Goal: Check status: Check status

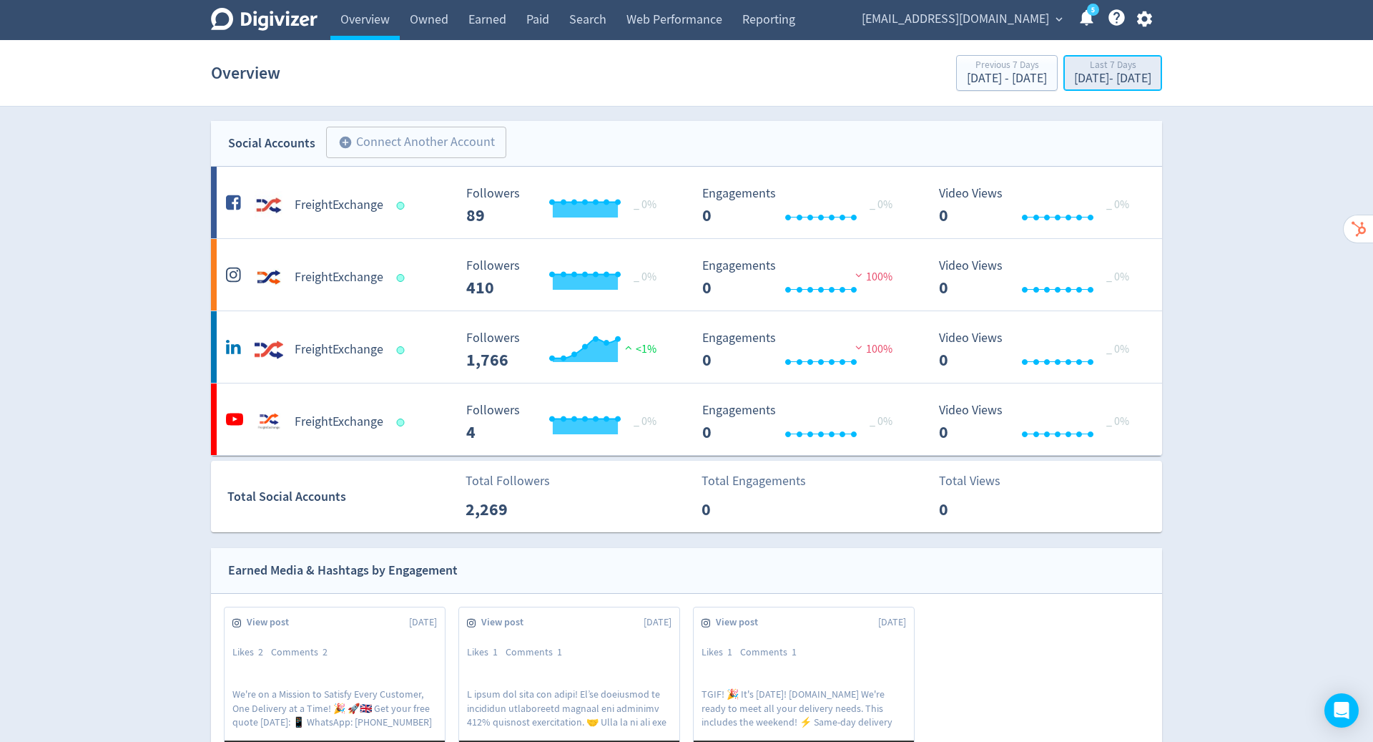
click at [1090, 76] on div "[DATE] - [DATE]" at bounding box center [1112, 78] width 77 height 13
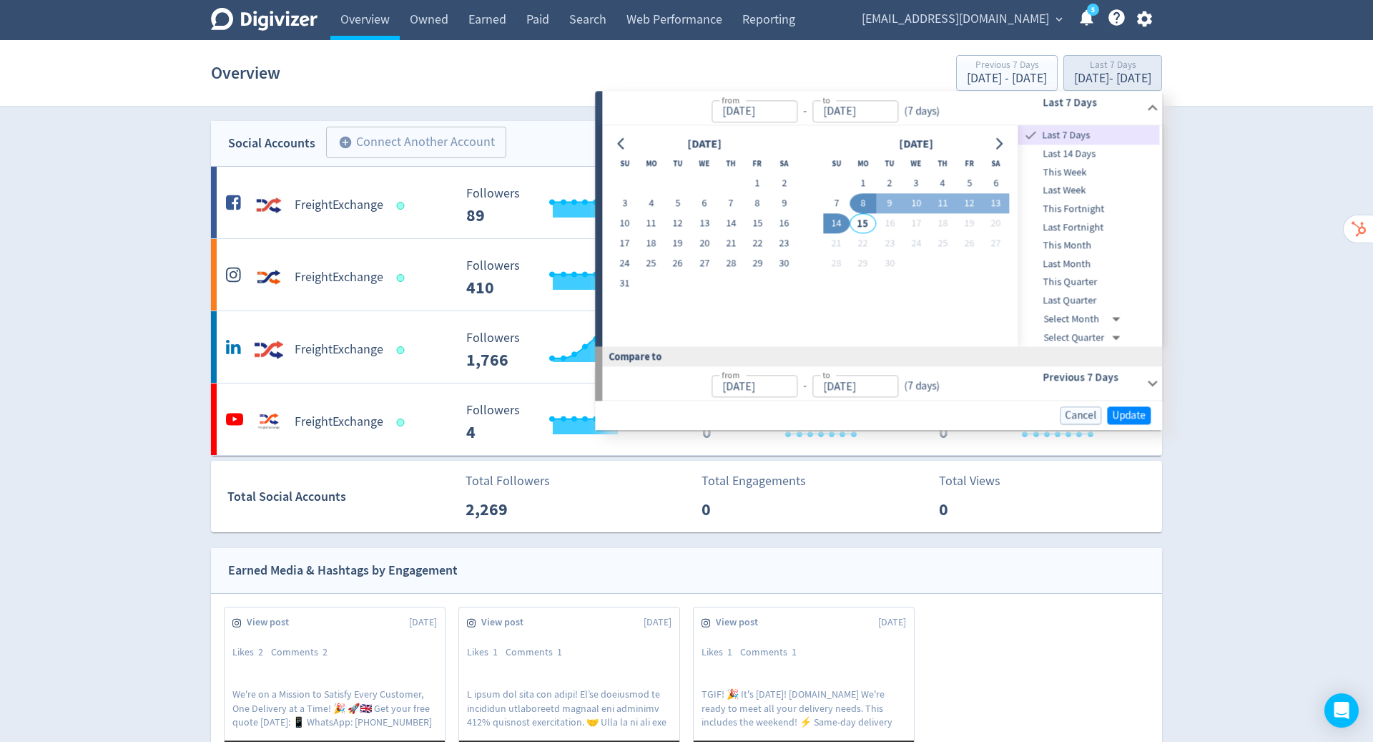
click at [617, 142] on icon "Go to previous month" at bounding box center [621, 143] width 11 height 11
click at [622, 184] on button "1" at bounding box center [625, 184] width 26 height 20
type input "[DATE]"
click at [1001, 144] on icon "Go to next month" at bounding box center [999, 143] width 11 height 11
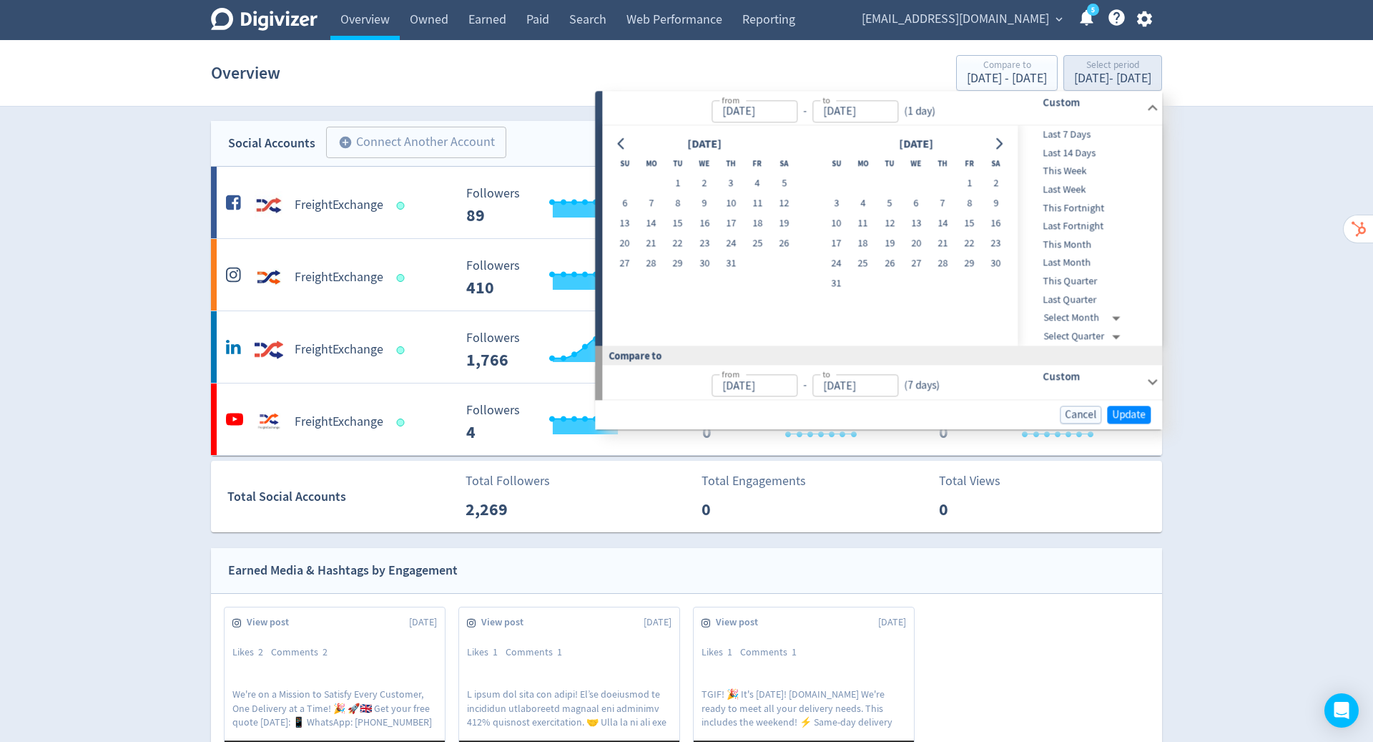
click at [1001, 144] on icon "Go to next month" at bounding box center [999, 143] width 11 height 11
click at [835, 223] on button "14" at bounding box center [836, 224] width 26 height 20
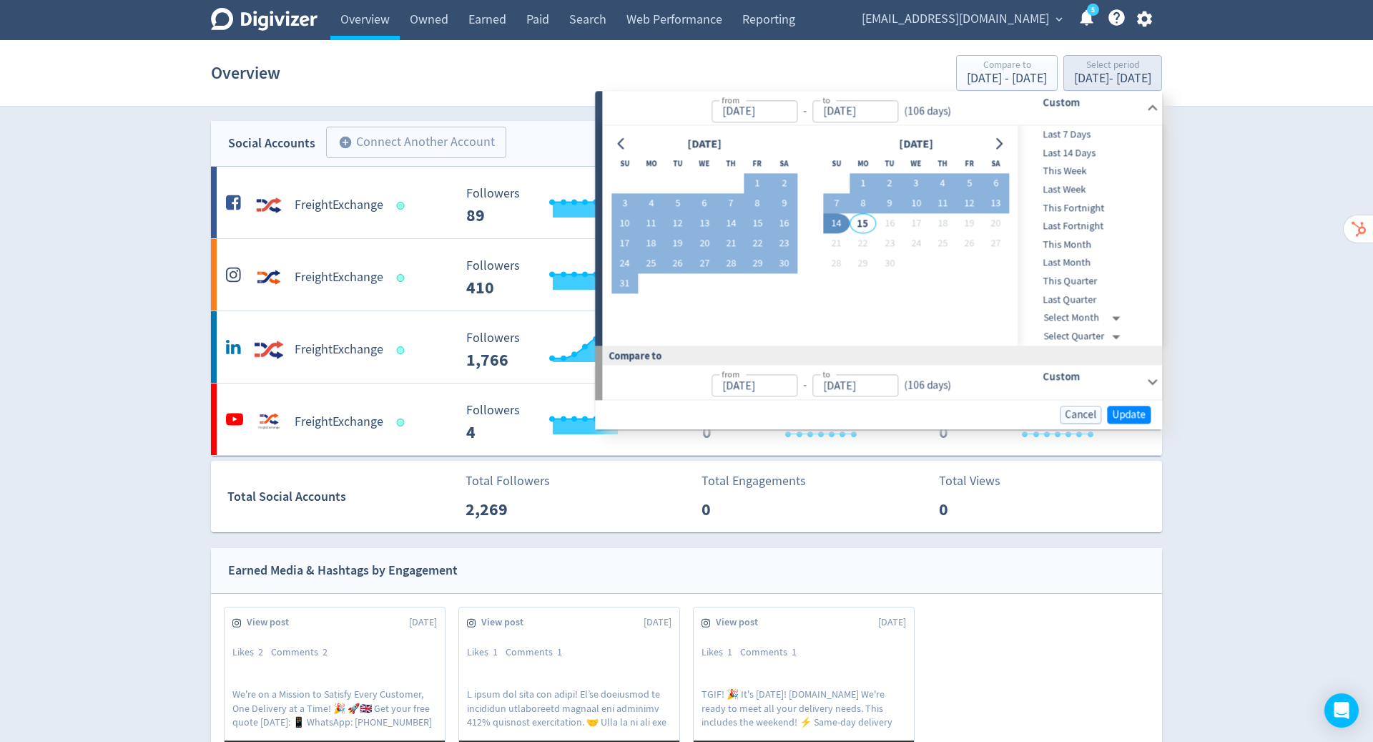
type input "[DATE]"
click at [1122, 409] on span "Update" at bounding box center [1129, 414] width 34 height 11
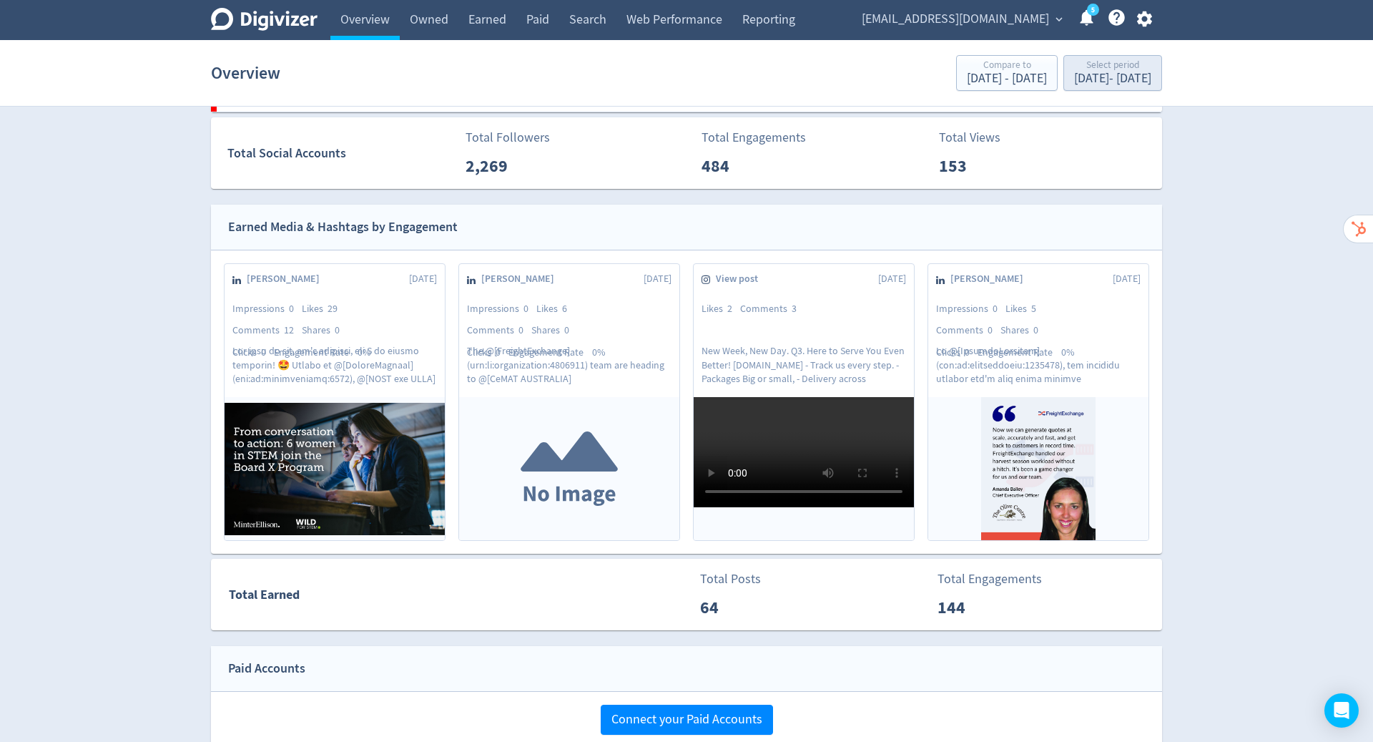
scroll to position [350, 0]
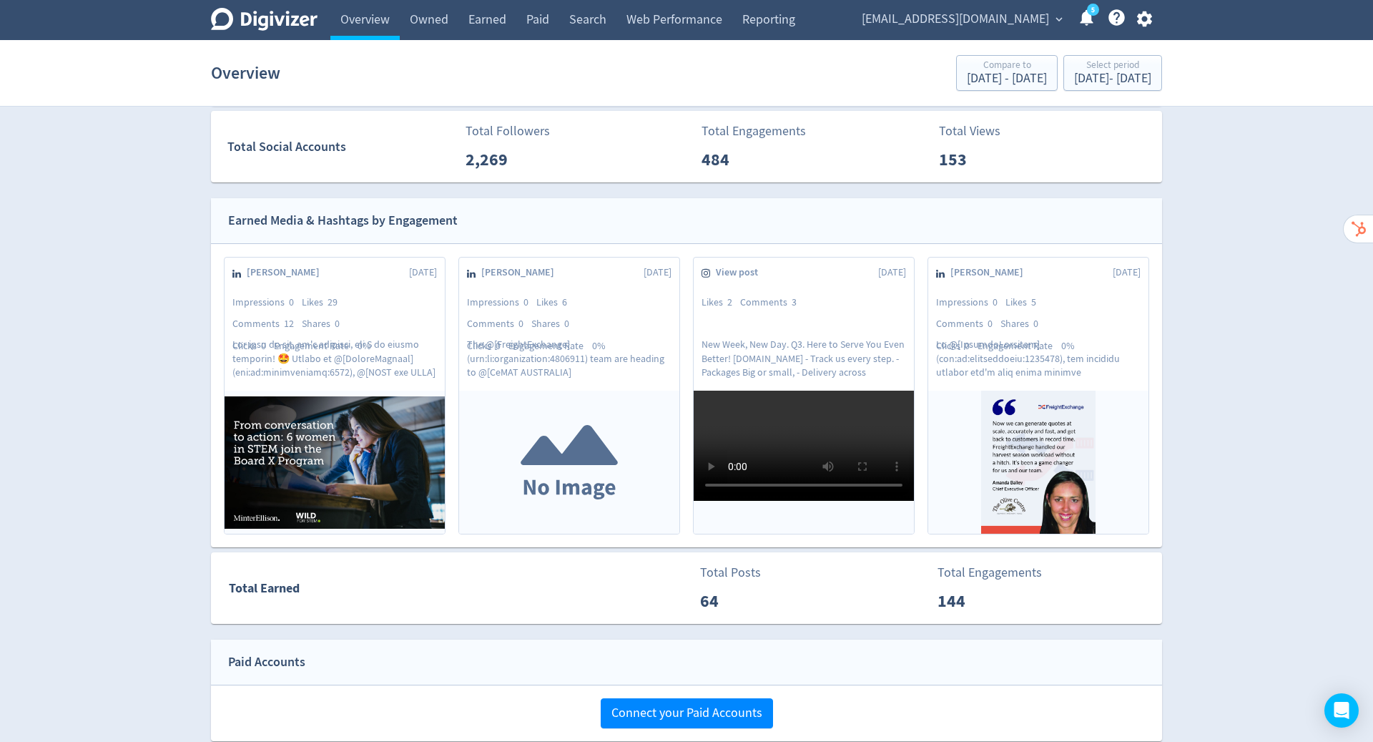
click at [1252, 472] on div "Digivizer Logo [PERSON_NAME] Logo Overview Owned Earned Paid Search Web Perform…" at bounding box center [686, 486] width 1373 height 1673
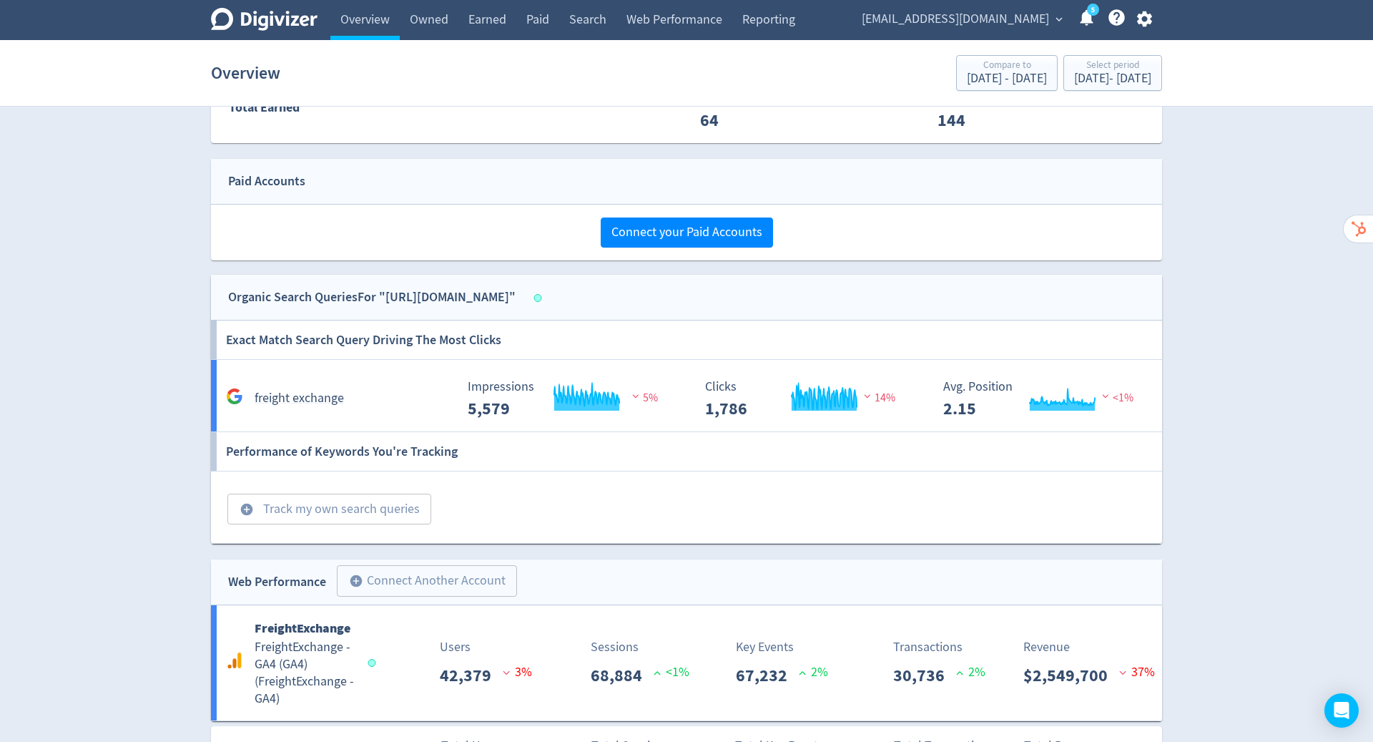
scroll to position [946, 0]
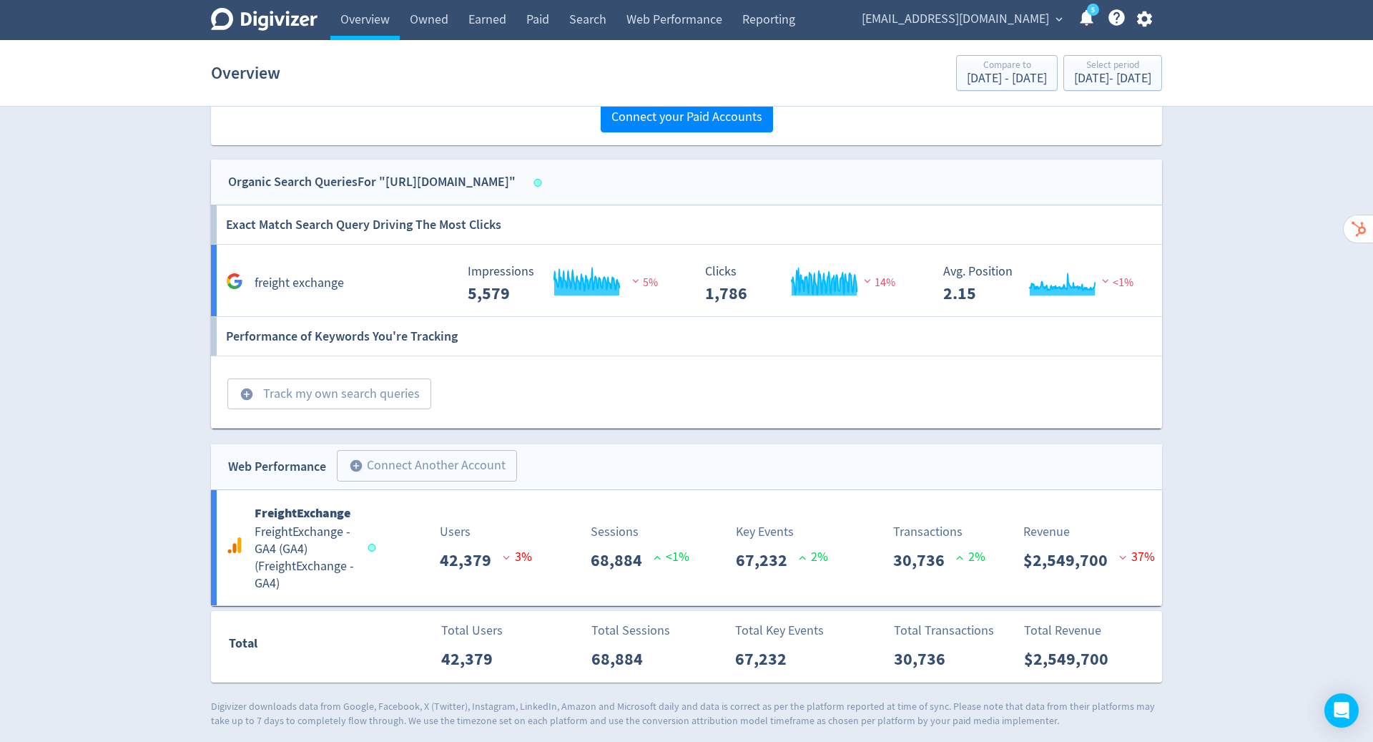
click at [302, 285] on h5 "freight exchange" at bounding box center [299, 283] width 89 height 17
